Goal: Register for event/course

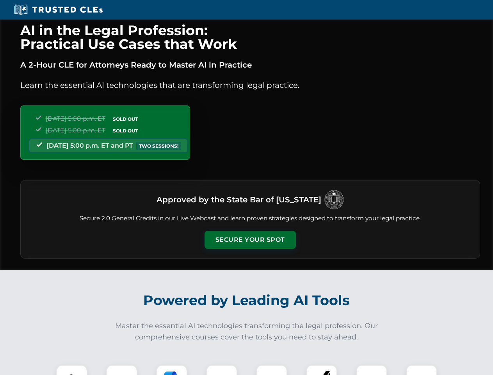
click at [250, 240] on button "Secure Your Spot" at bounding box center [249, 240] width 91 height 18
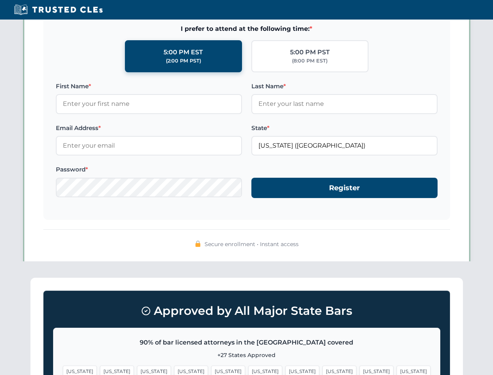
click at [285, 370] on span "[US_STATE]" at bounding box center [302, 370] width 34 height 11
click at [359, 370] on span "[US_STATE]" at bounding box center [376, 370] width 34 height 11
